Goal: Information Seeking & Learning: Learn about a topic

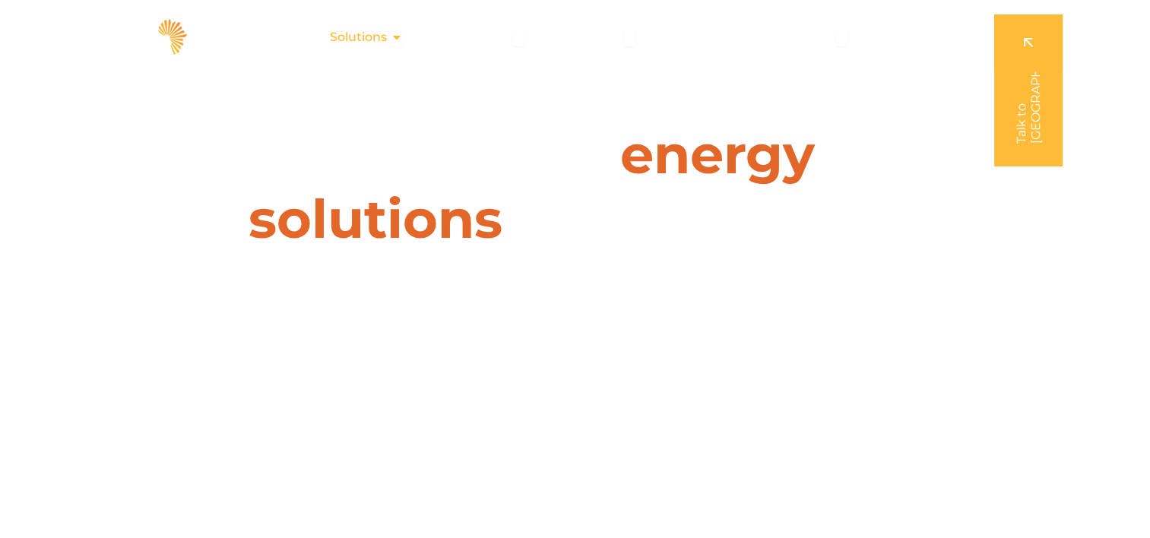
click at [375, 36] on span "Solutions" at bounding box center [358, 37] width 57 height 18
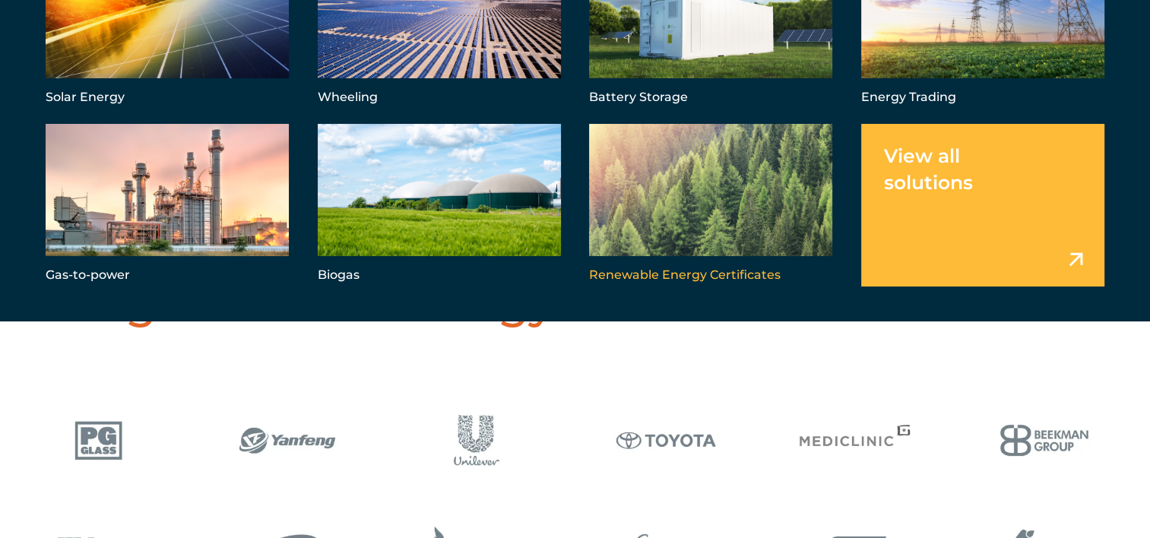
scroll to position [456, 0]
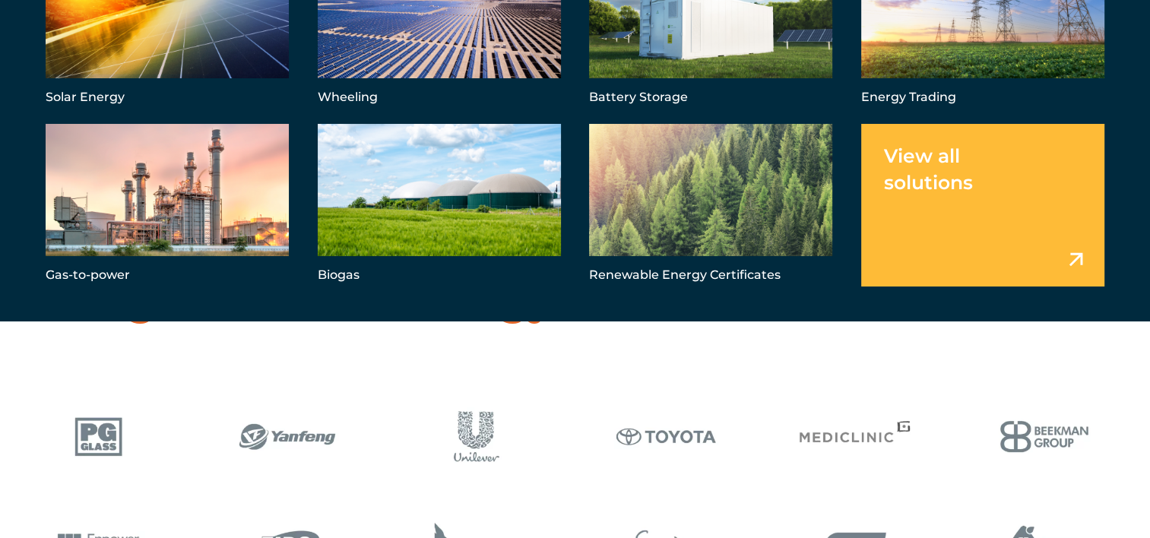
click at [930, 182] on link "Menu" at bounding box center [982, 205] width 243 height 163
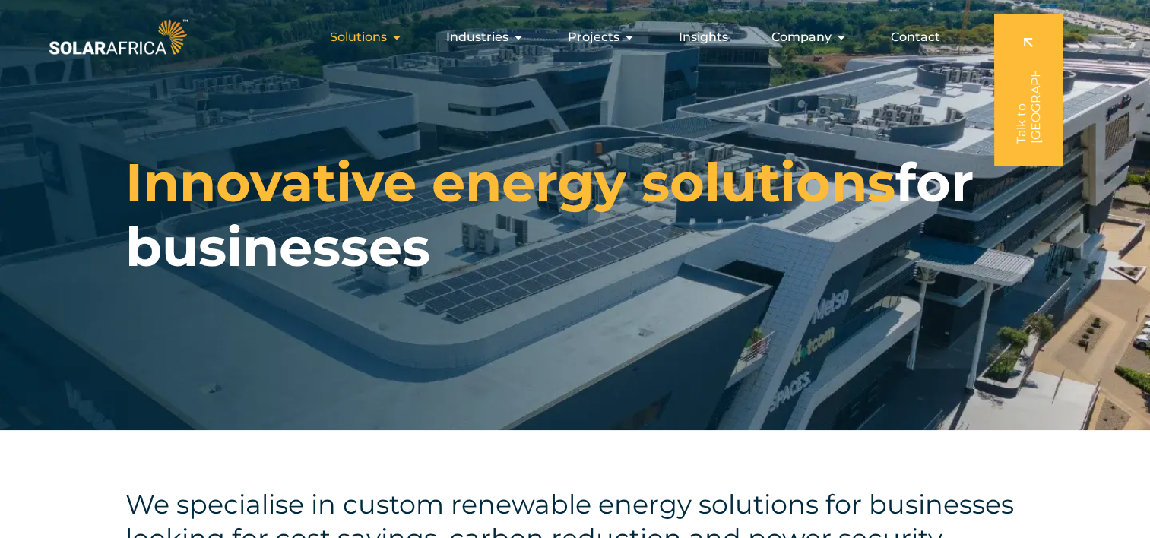
click at [366, 36] on span "Solutions" at bounding box center [358, 37] width 57 height 18
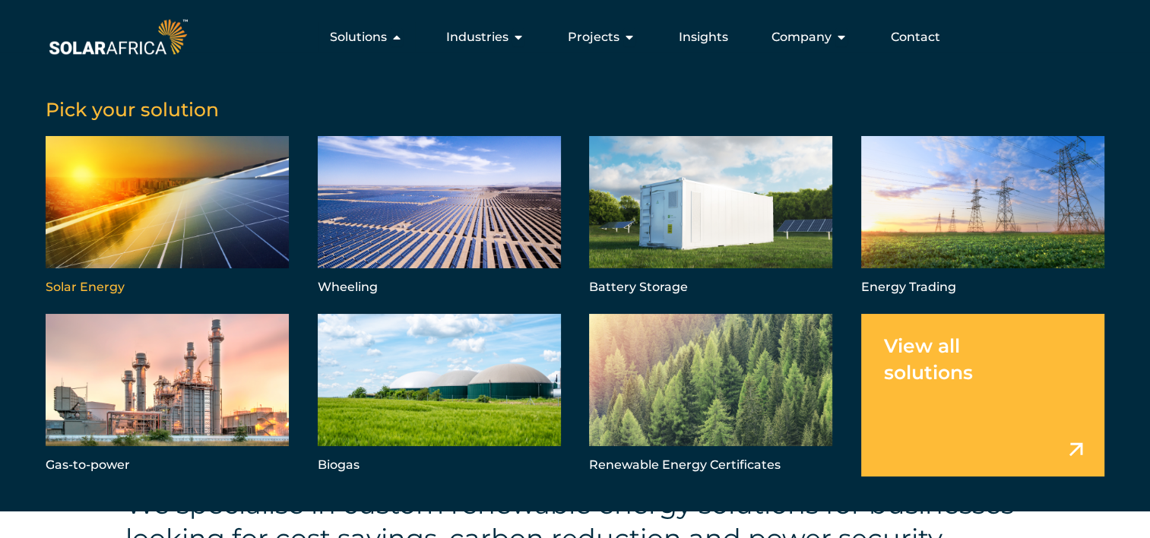
click at [202, 203] on link "Menu" at bounding box center [167, 217] width 243 height 163
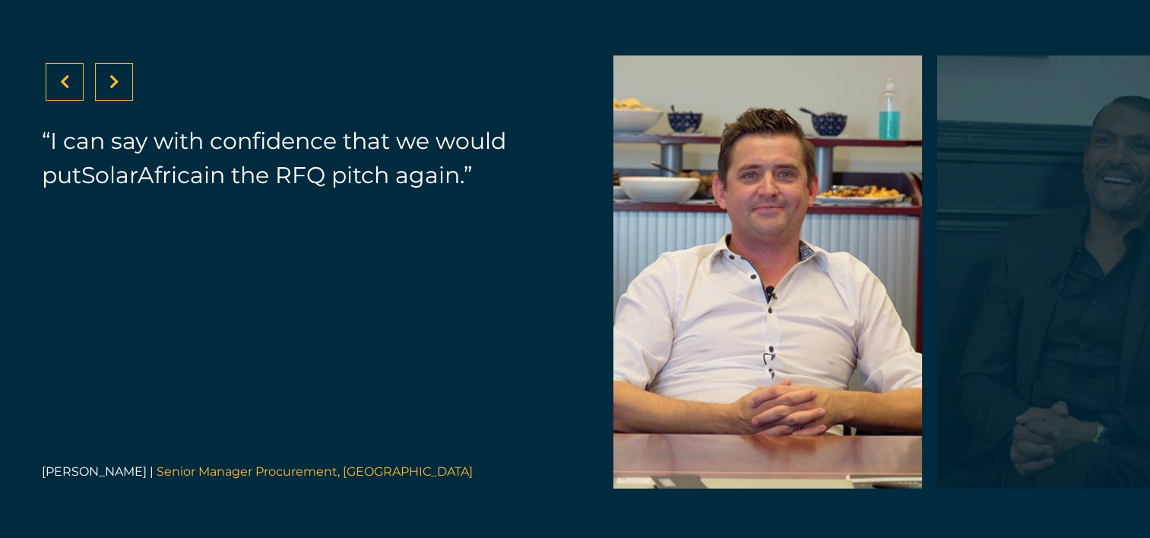
scroll to position [5169, 0]
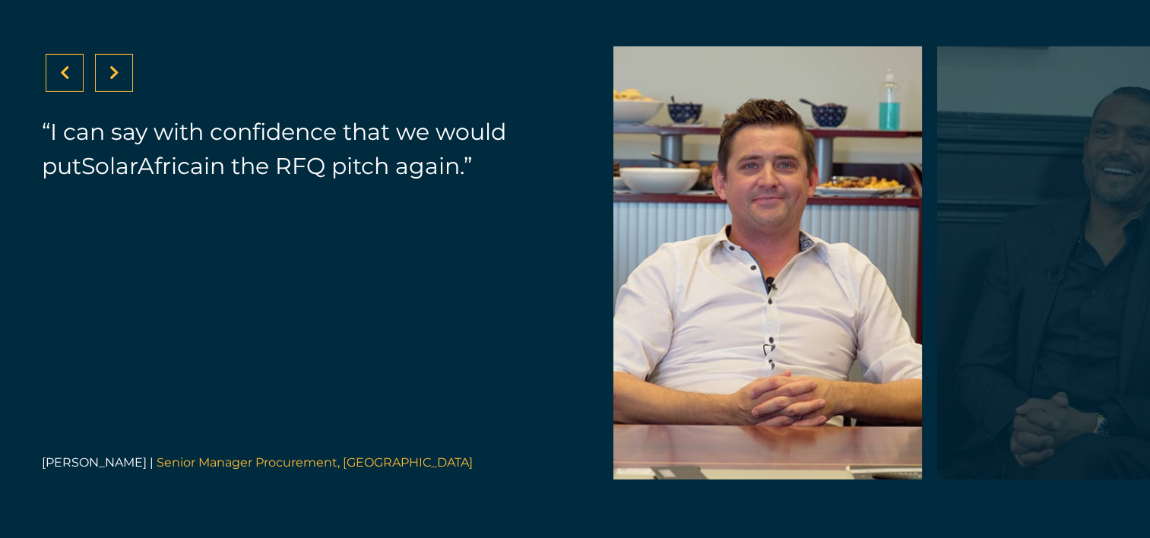
click at [119, 68] on div at bounding box center [114, 73] width 38 height 38
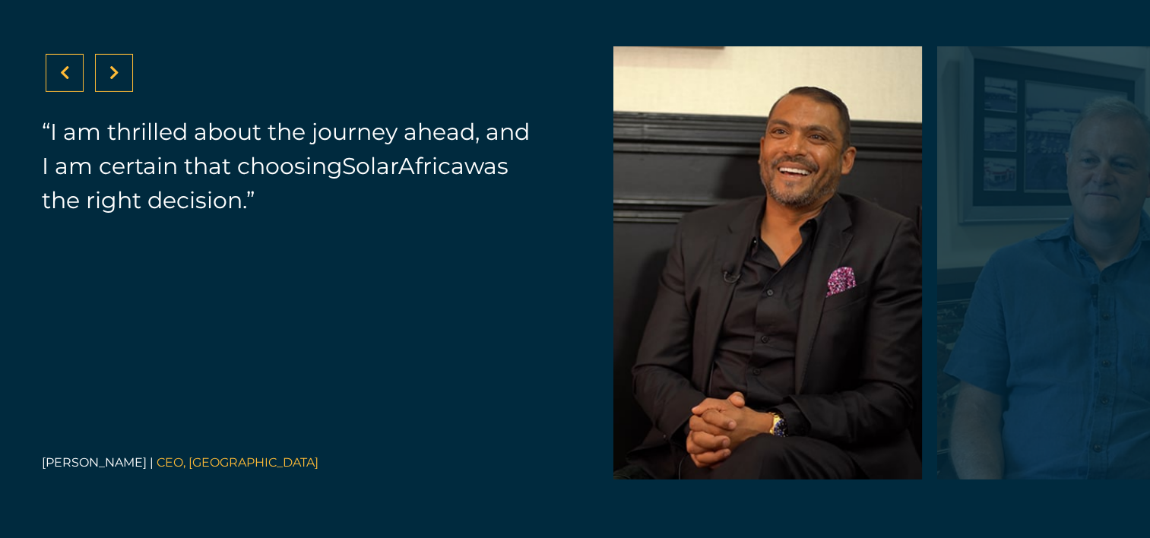
click at [119, 68] on div at bounding box center [114, 73] width 38 height 38
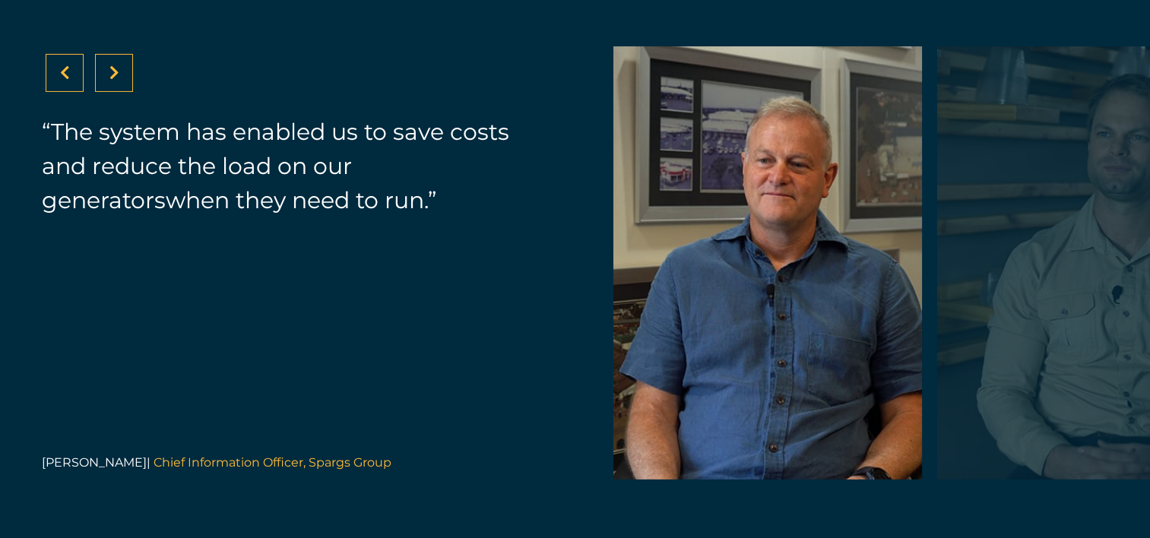
click at [119, 68] on div at bounding box center [114, 73] width 38 height 38
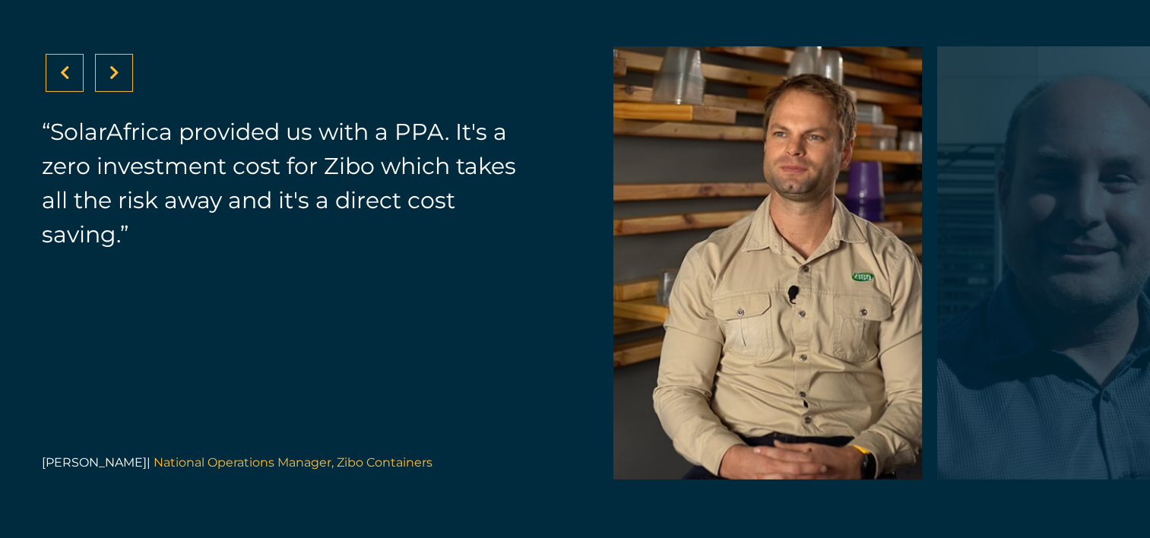
click at [119, 68] on div at bounding box center [114, 73] width 38 height 38
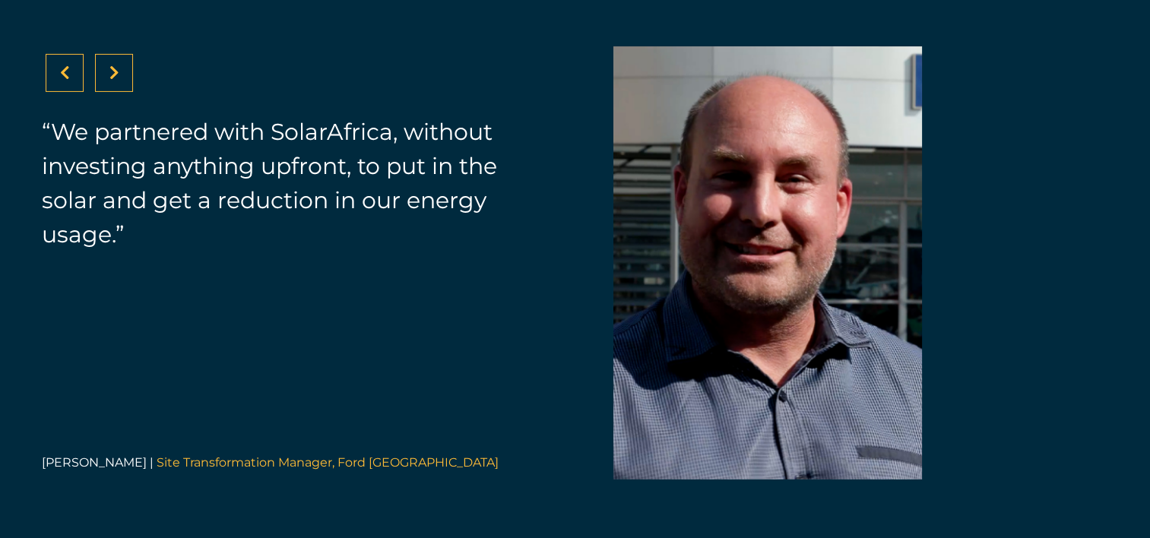
click at [119, 68] on div at bounding box center [114, 73] width 38 height 38
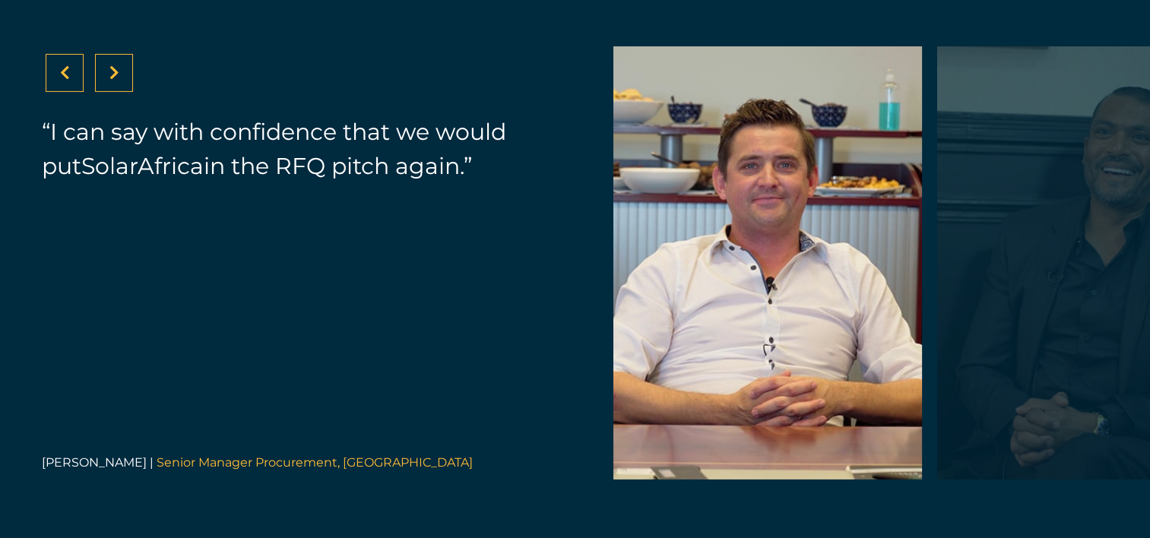
click at [119, 68] on div at bounding box center [114, 73] width 38 height 38
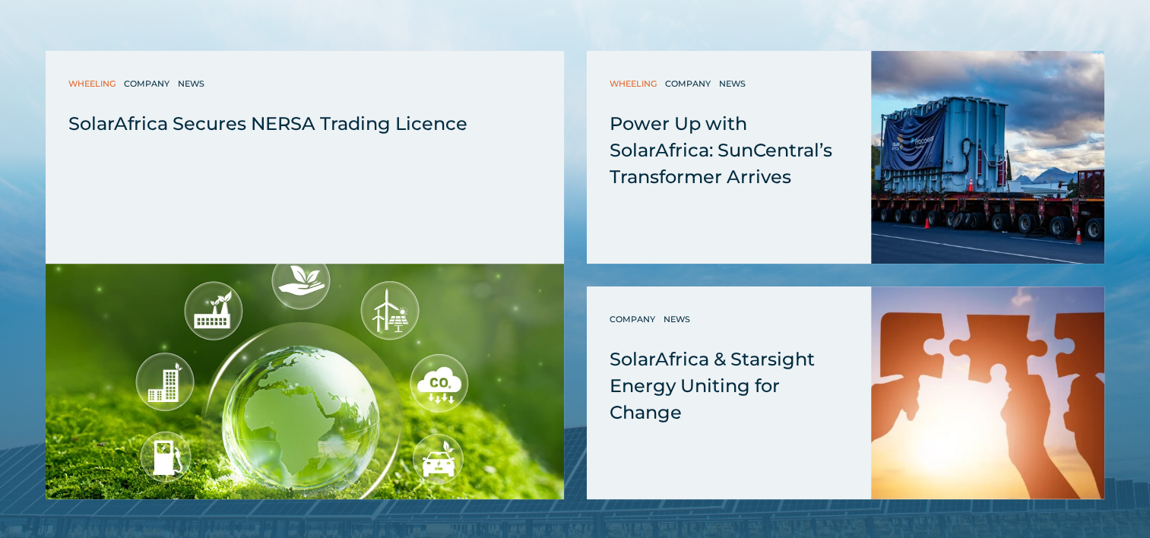
scroll to position [6157, 0]
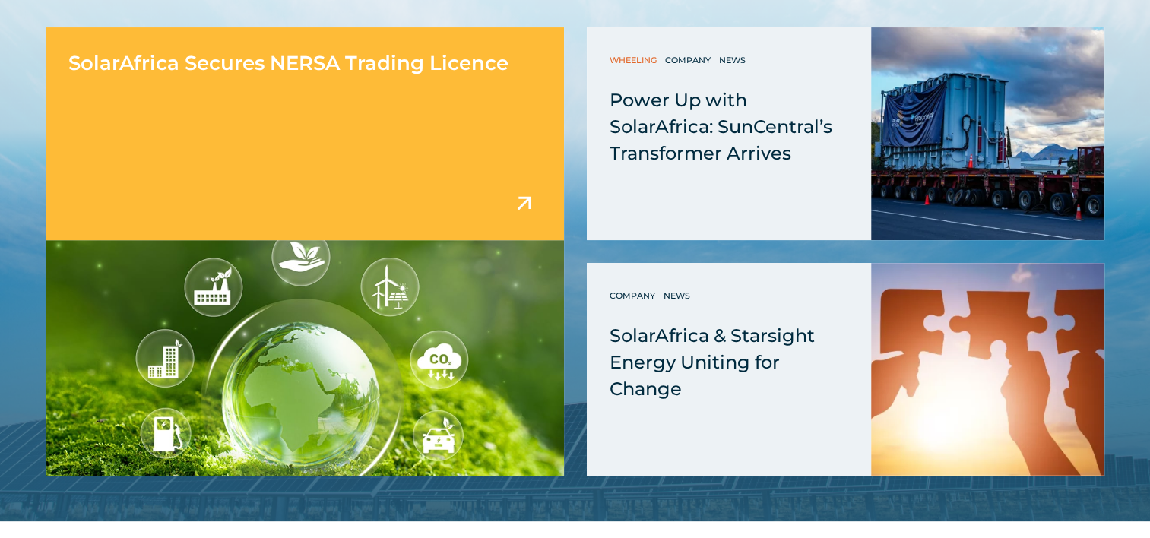
click at [356, 65] on span "SolarAfrica Secures NERSA Trading Licence" at bounding box center [288, 63] width 440 height 24
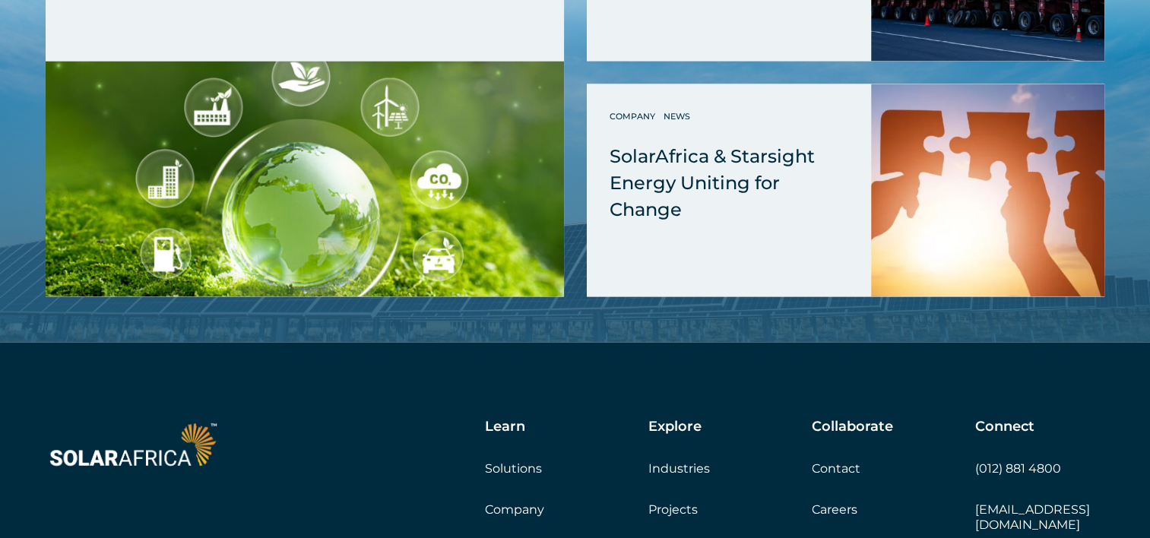
scroll to position [2508, 0]
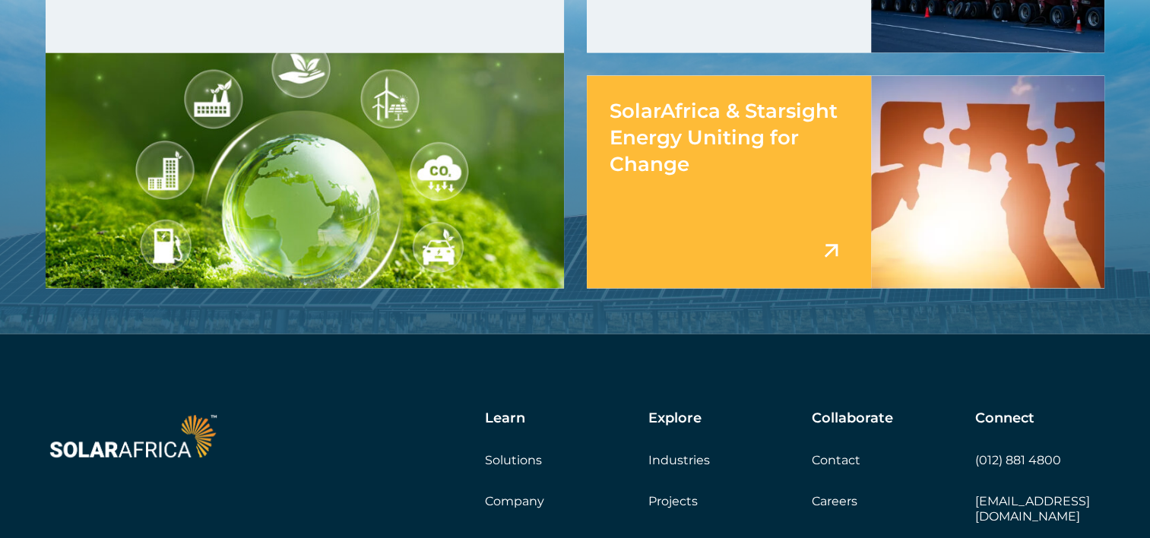
click at [726, 140] on span "SolarAfrica & Starsight Energy Uniting for Change" at bounding box center [724, 138] width 228 height 78
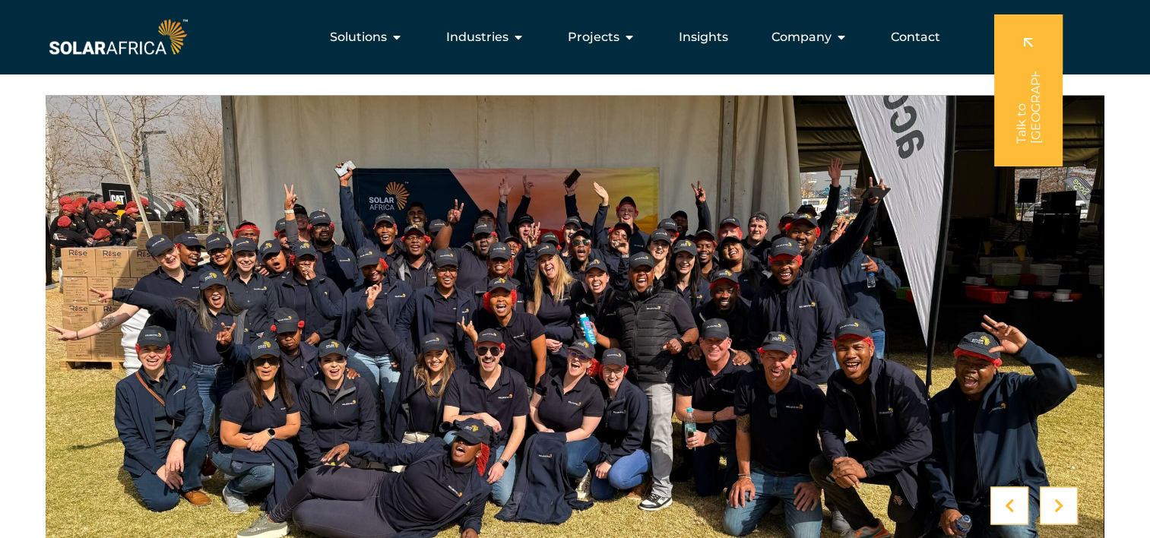
scroll to position [2584, 0]
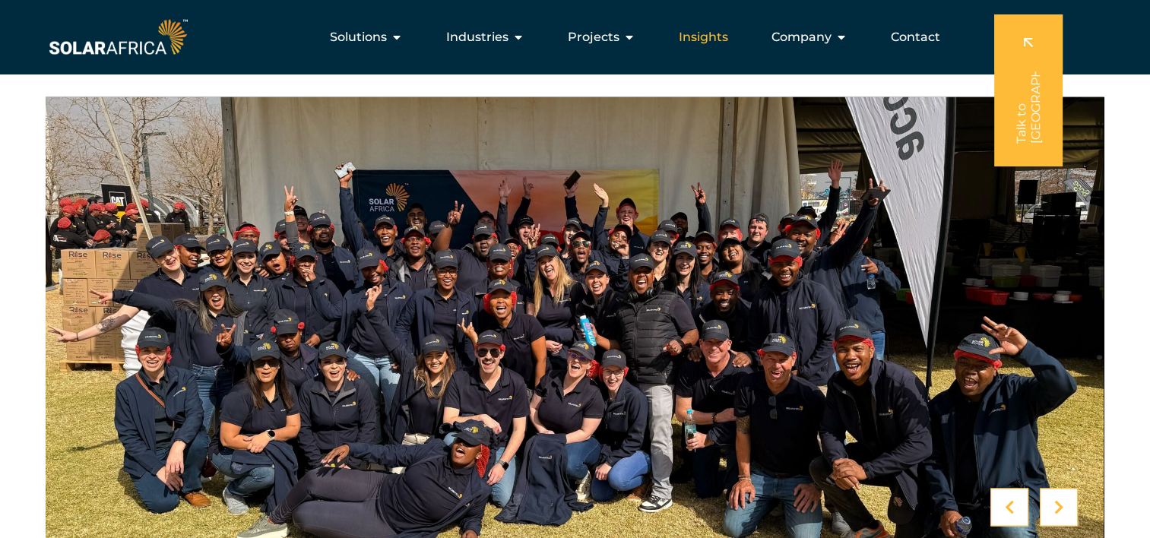
click at [699, 36] on span "Insights" at bounding box center [703, 37] width 49 height 18
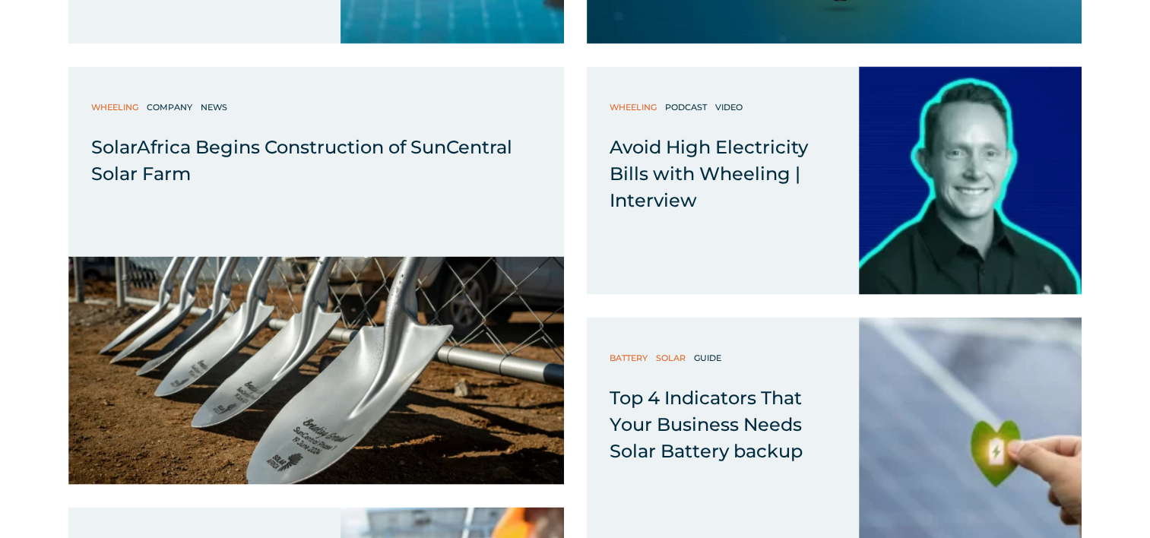
scroll to position [3040, 0]
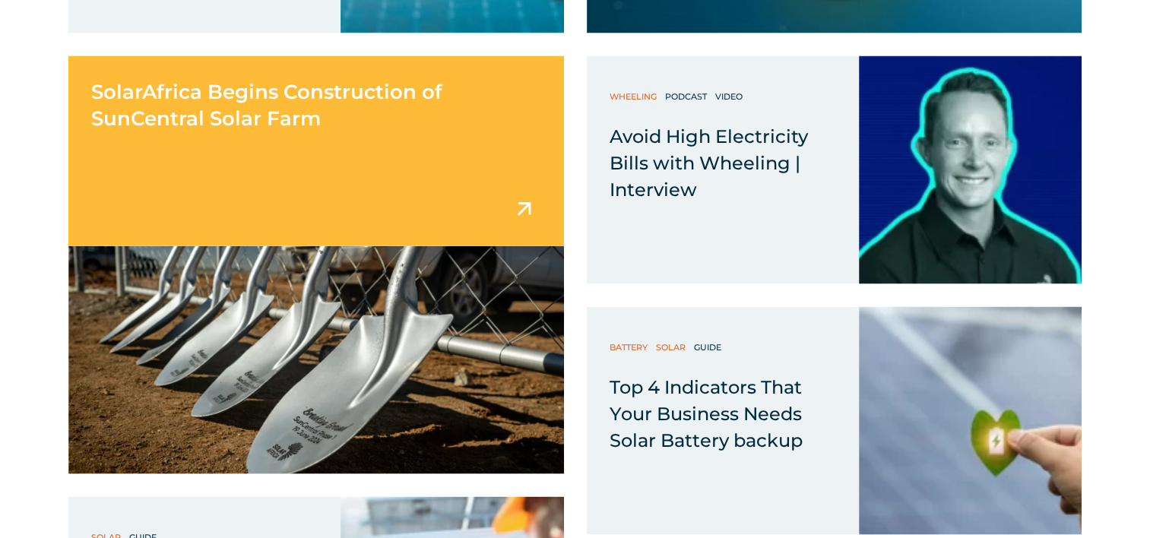
click at [280, 140] on div "SolarAfrica Begins Construction of SunCentral Solar Farm" at bounding box center [316, 151] width 496 height 190
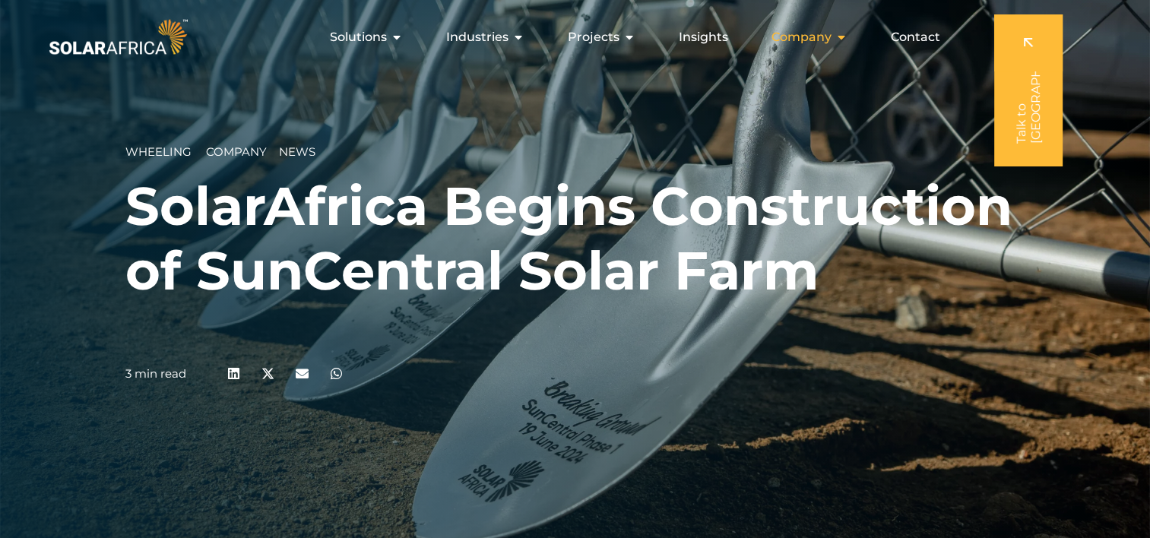
click at [832, 39] on span "Company" at bounding box center [801, 37] width 60 height 18
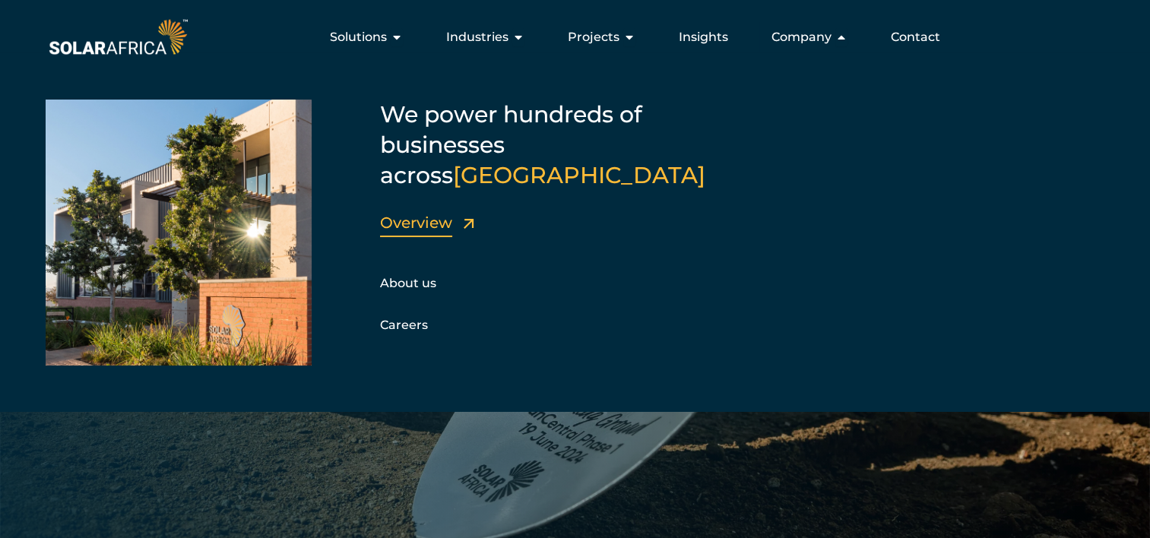
click at [413, 214] on link "Overview" at bounding box center [416, 223] width 72 height 18
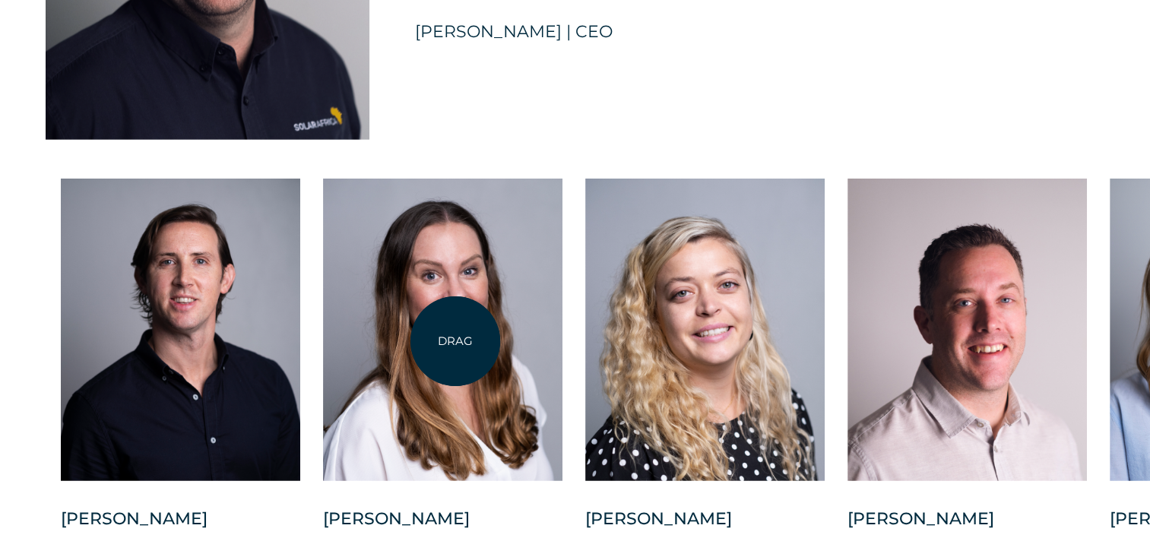
scroll to position [3800, 0]
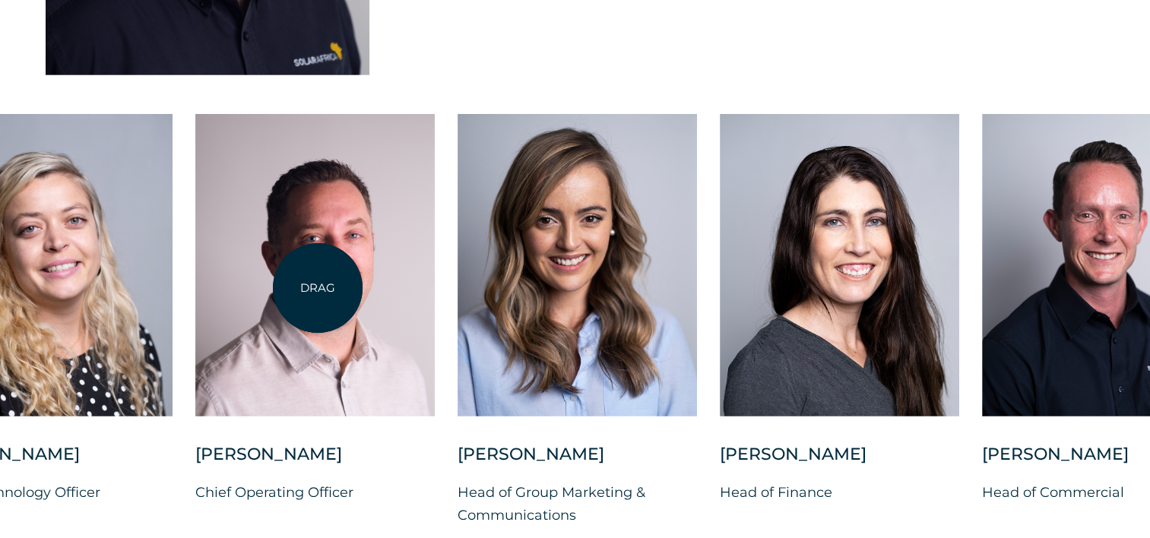
drag, startPoint x: 970, startPoint y: 326, endPoint x: 318, endPoint y: 288, distance: 653.3
click at [318, 288] on div at bounding box center [314, 265] width 239 height 303
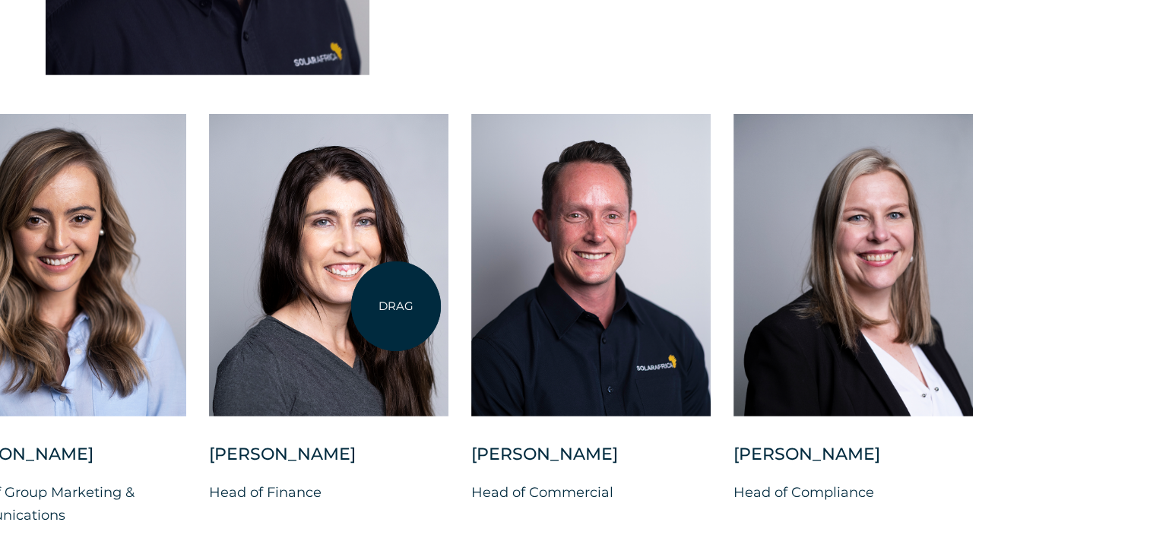
drag, startPoint x: 967, startPoint y: 283, endPoint x: 396, endPoint y: 306, distance: 571.3
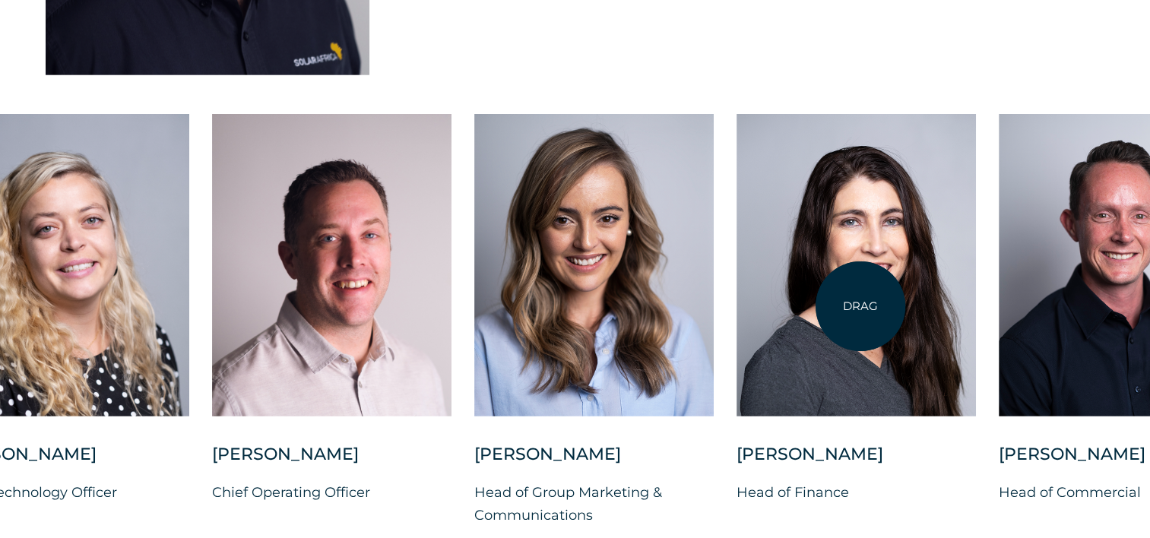
drag, startPoint x: 447, startPoint y: 304, endPoint x: 860, endPoint y: 306, distance: 413.5
click at [860, 306] on div at bounding box center [856, 265] width 239 height 303
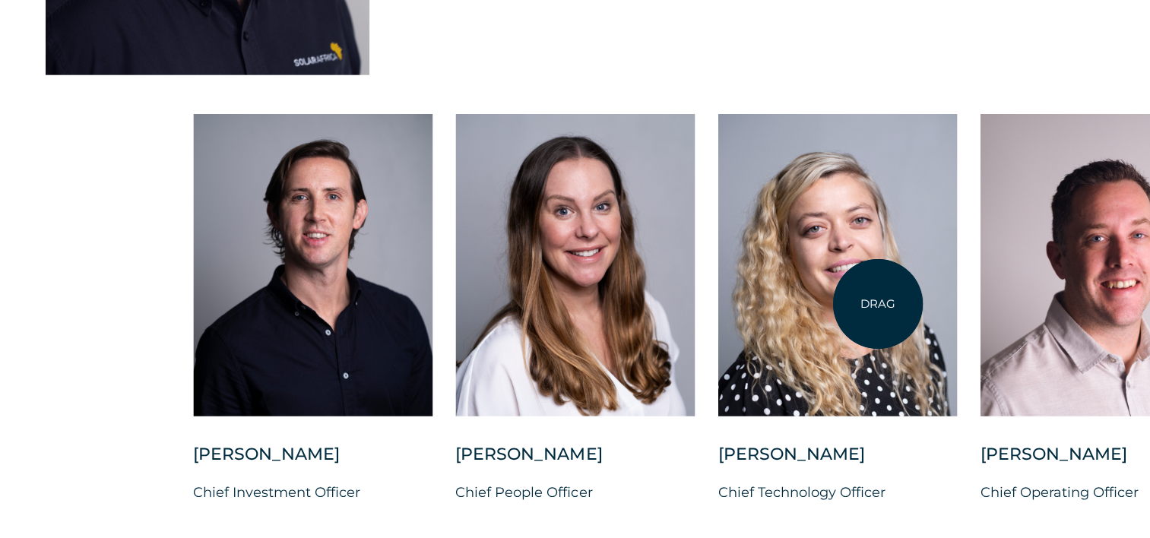
drag, startPoint x: 215, startPoint y: 313, endPoint x: 878, endPoint y: 304, distance: 662.9
click at [878, 304] on div at bounding box center [837, 265] width 239 height 303
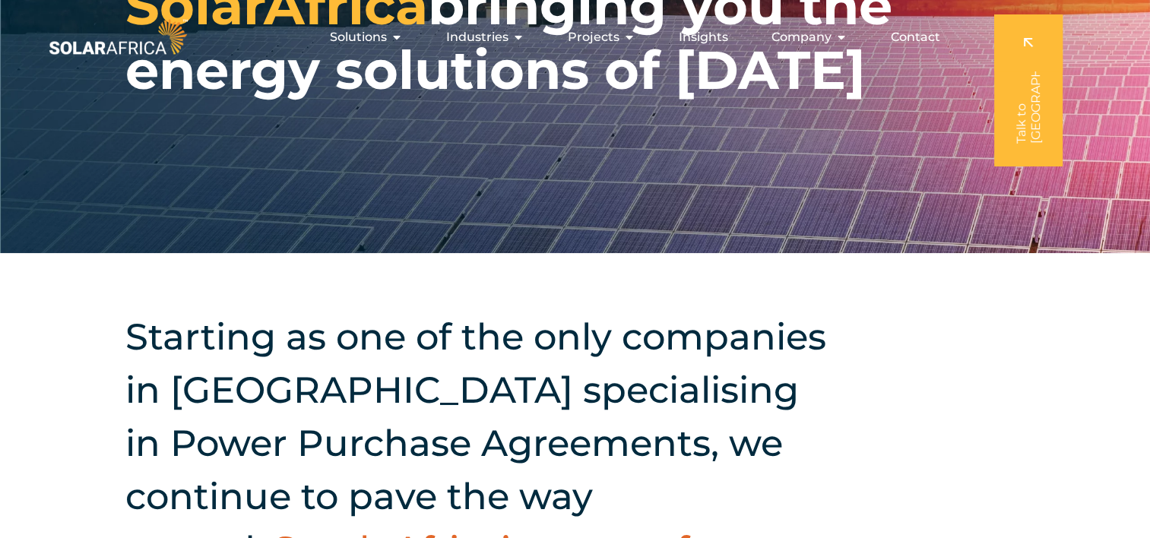
scroll to position [0, 0]
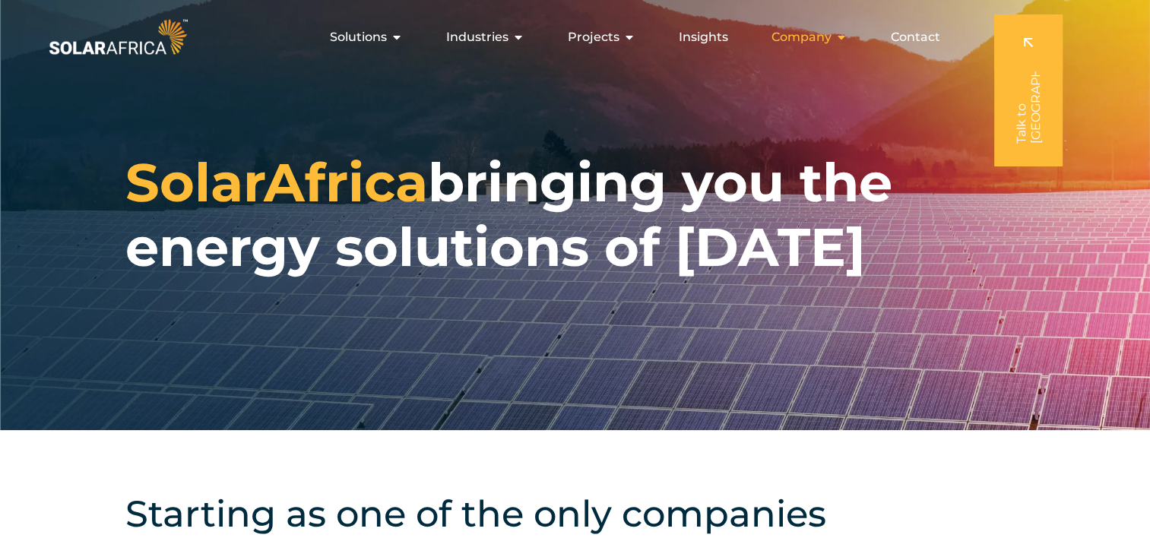
click at [815, 37] on span "Company" at bounding box center [801, 37] width 60 height 18
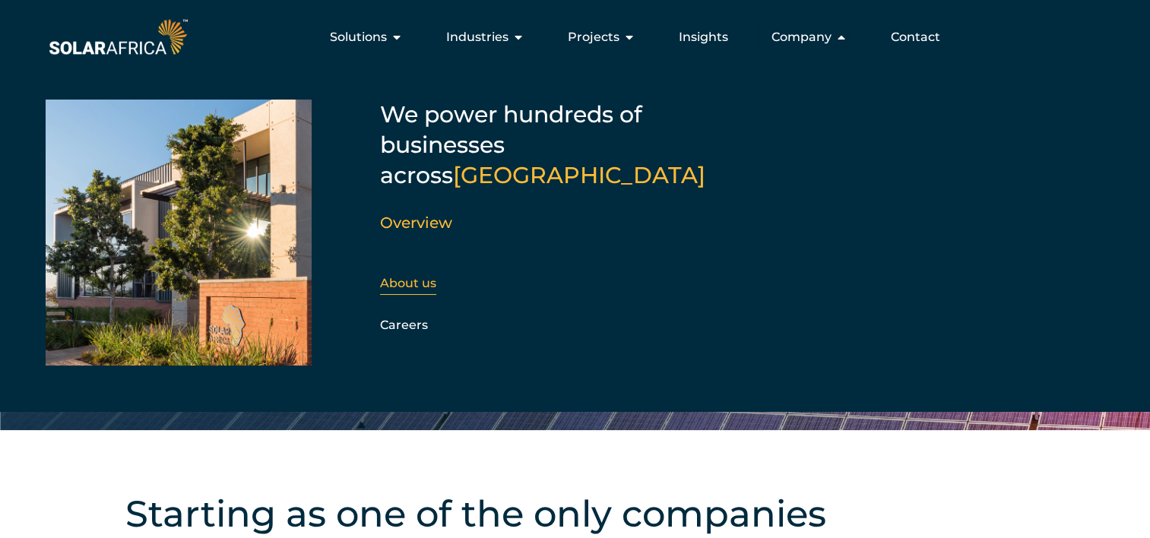
click at [413, 276] on link "About us" at bounding box center [408, 283] width 56 height 14
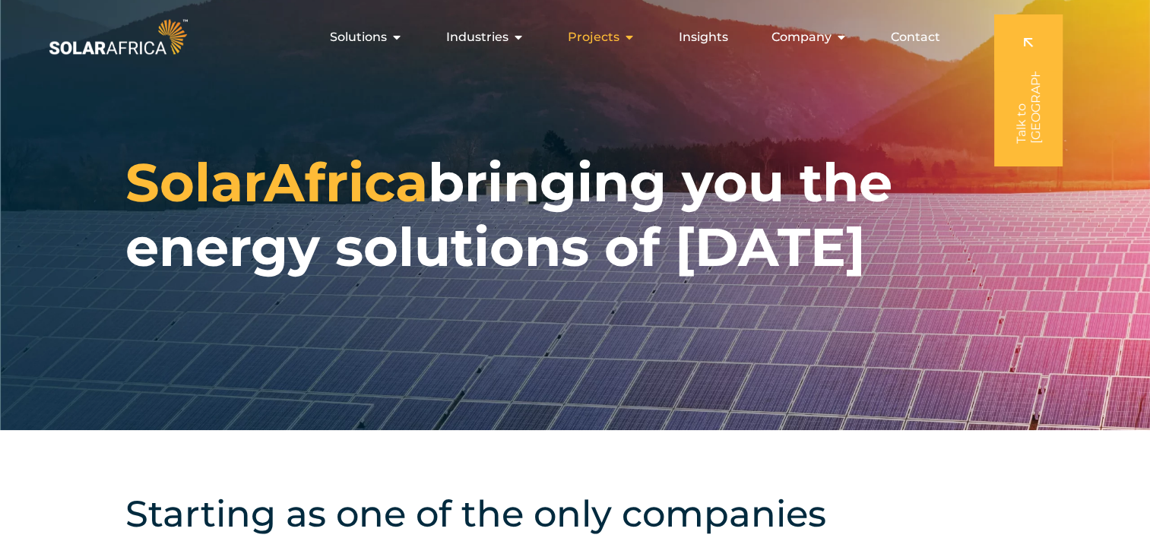
click at [591, 40] on span "Projects" at bounding box center [594, 37] width 52 height 18
click at [600, 40] on span "Projects" at bounding box center [594, 37] width 52 height 18
